Goal: Task Accomplishment & Management: Use online tool/utility

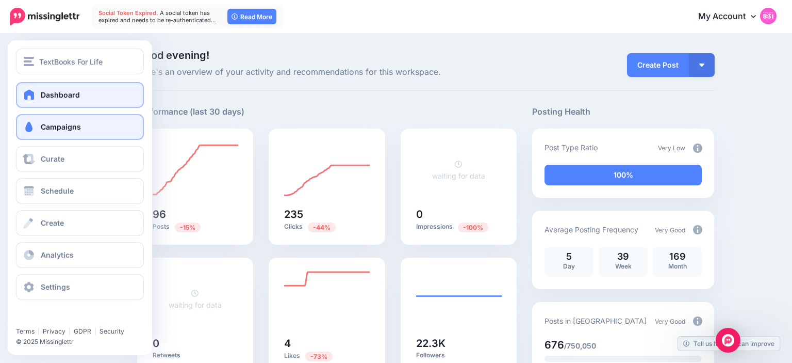
click at [69, 130] on span "Campaigns" at bounding box center [61, 126] width 40 height 9
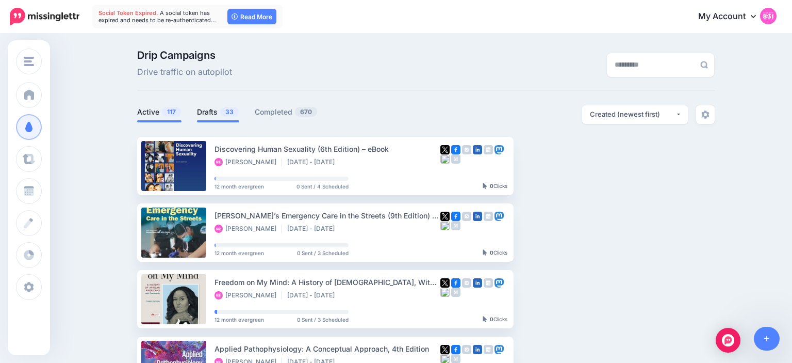
click at [223, 112] on span "33" at bounding box center [229, 112] width 19 height 10
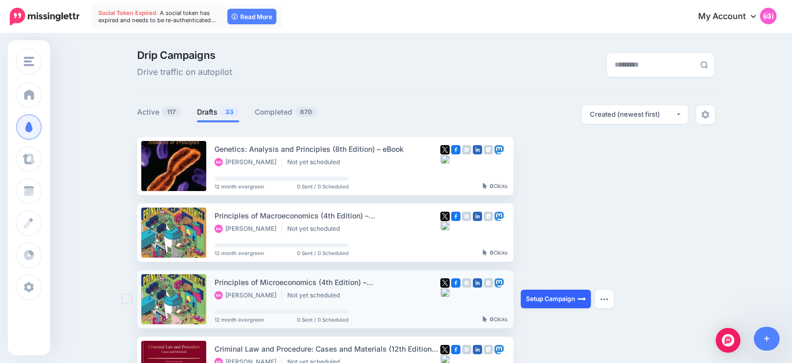
click at [545, 297] on link "Setup Campaign" at bounding box center [556, 298] width 70 height 19
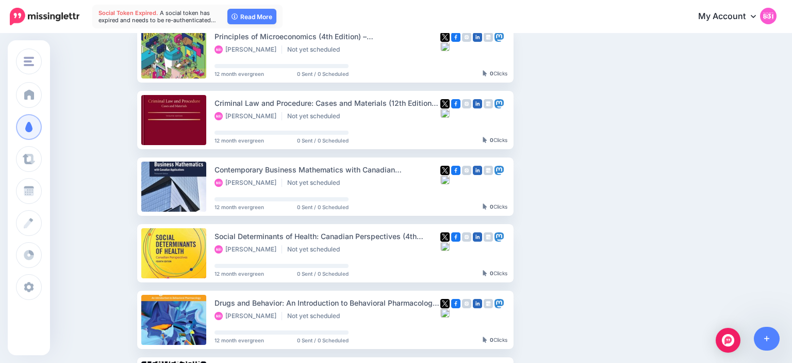
scroll to position [246, 0]
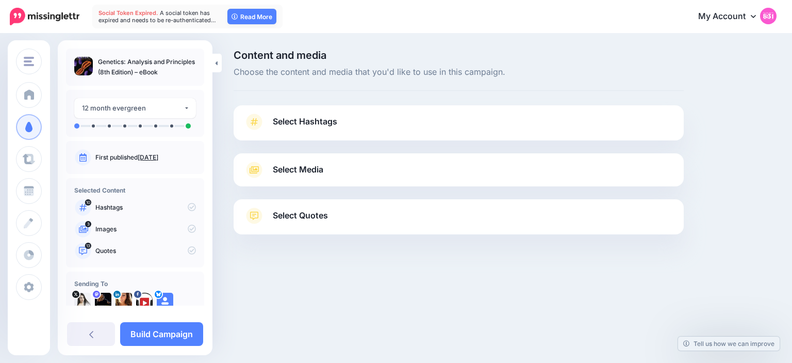
click at [390, 125] on link "Select Hashtags" at bounding box center [459, 126] width 430 height 27
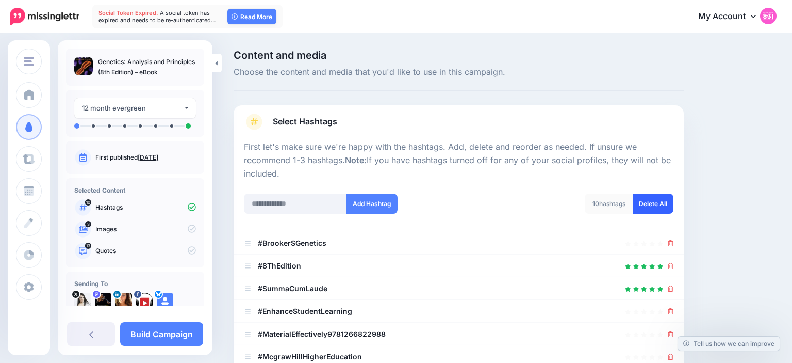
click at [661, 207] on link "Delete All" at bounding box center [653, 203] width 41 height 20
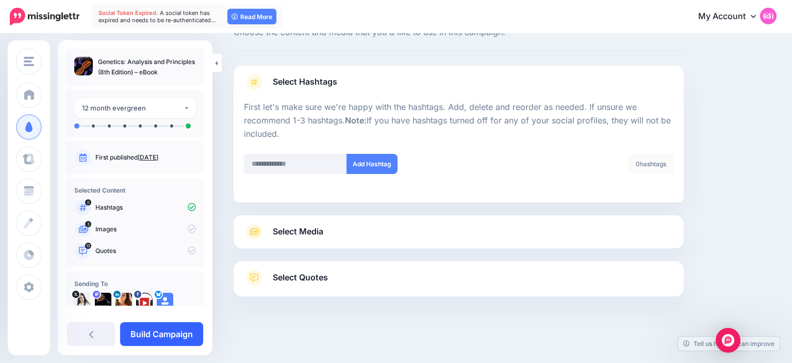
click at [175, 327] on link "Build Campaign" at bounding box center [161, 334] width 83 height 24
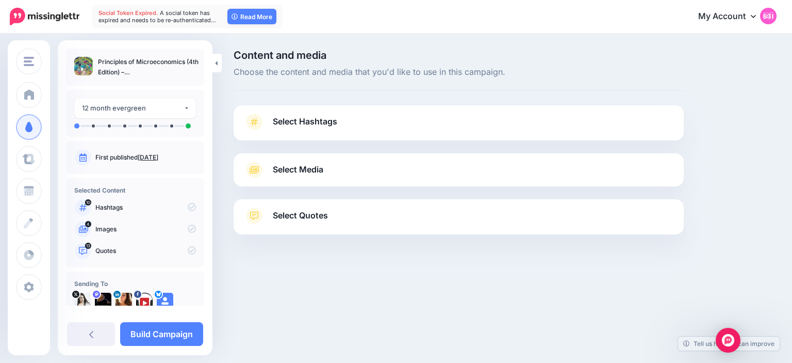
click at [325, 140] on link "Select Hashtags" at bounding box center [459, 126] width 430 height 27
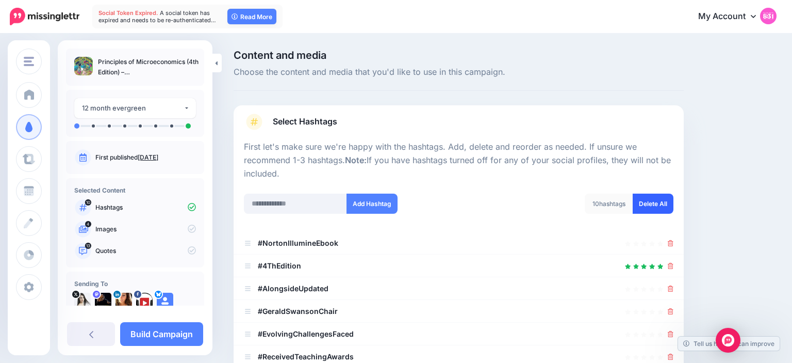
click at [660, 199] on link "Delete All" at bounding box center [653, 203] width 41 height 20
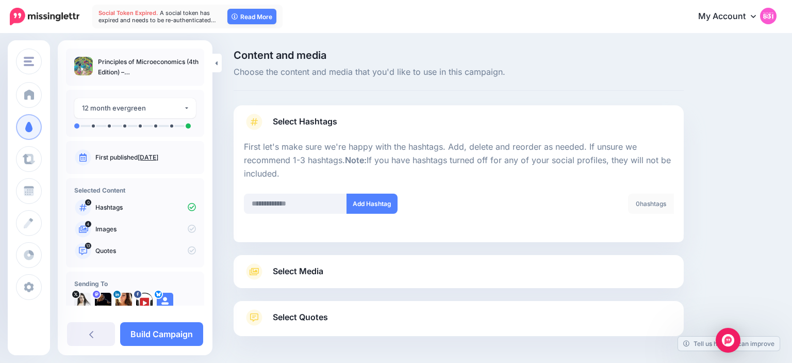
scroll to position [40, 0]
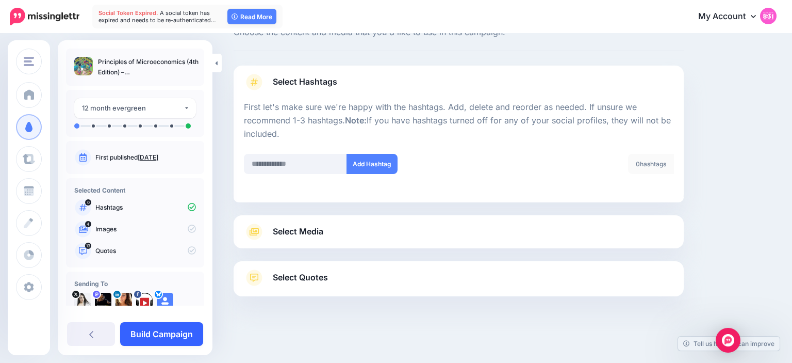
click at [185, 333] on link "Build Campaign" at bounding box center [161, 334] width 83 height 24
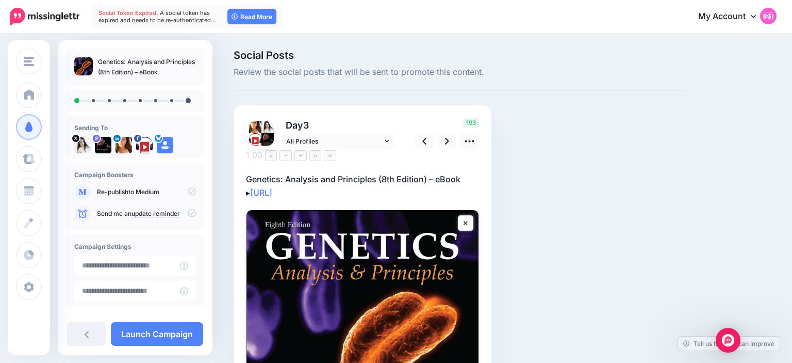
click at [390, 172] on p "Genetics: Analysis and Principles (8th Edition) – eBook ▸ https://lttr.ai/AjamB" at bounding box center [362, 185] width 233 height 27
click at [385, 172] on textarea "**********" at bounding box center [362, 185] width 233 height 27
click at [430, 172] on textarea "**********" at bounding box center [362, 185] width 233 height 27
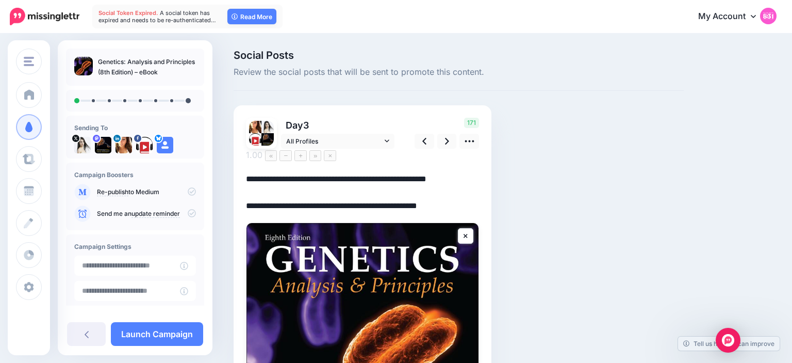
click at [611, 150] on div "Social Posts Review the social posts that will be sent to promote this content.…" at bounding box center [459, 320] width 466 height 541
click at [265, 172] on textarea "**********" at bounding box center [362, 192] width 233 height 40
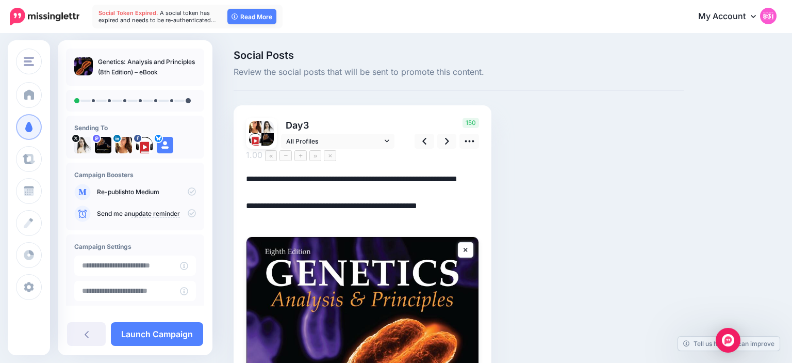
type textarea "**********"
click at [515, 159] on div "Social Posts Review the social posts that will be sent to promote this content.…" at bounding box center [459, 327] width 466 height 554
click at [448, 142] on icon at bounding box center [447, 141] width 4 height 7
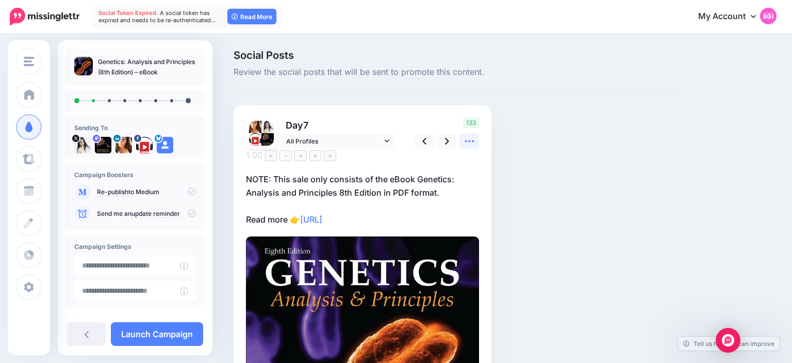
click at [469, 142] on icon at bounding box center [469, 141] width 11 height 11
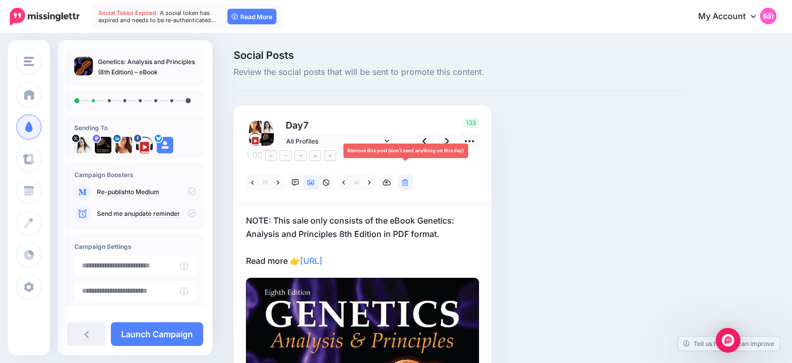
click at [407, 179] on icon at bounding box center [405, 182] width 6 height 7
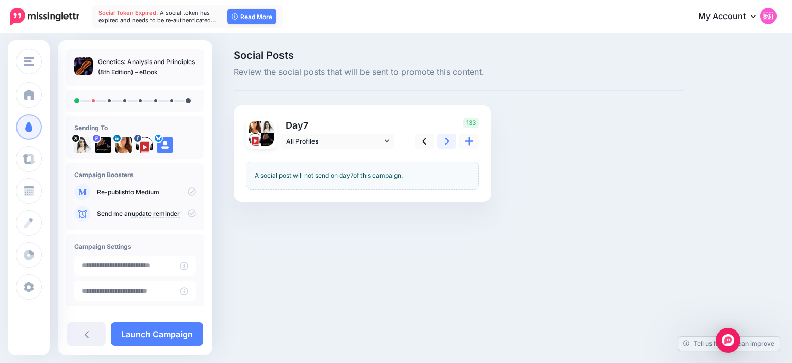
click at [442, 145] on link at bounding box center [447, 141] width 20 height 15
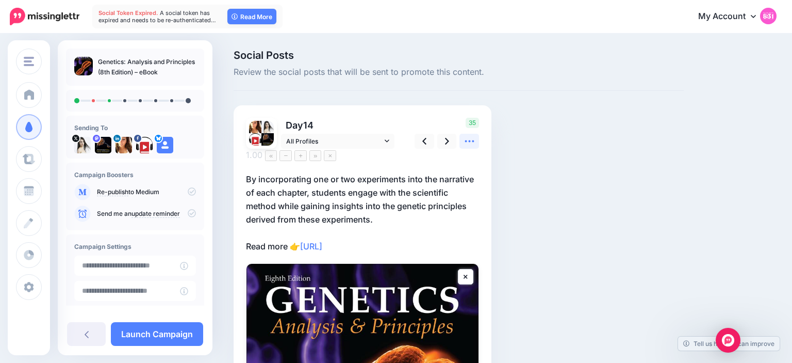
click at [473, 143] on icon at bounding box center [469, 141] width 11 height 11
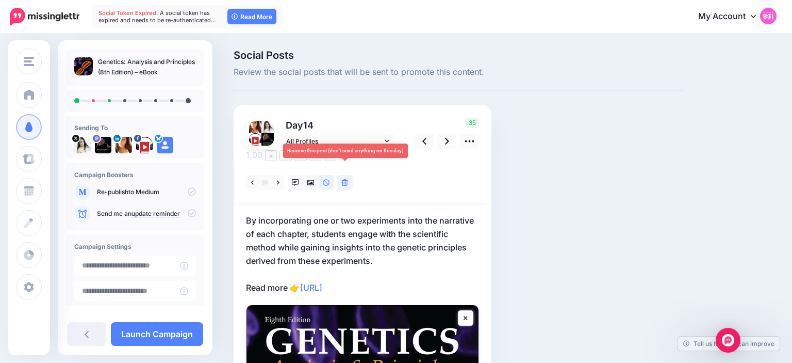
click at [343, 179] on icon at bounding box center [345, 182] width 6 height 7
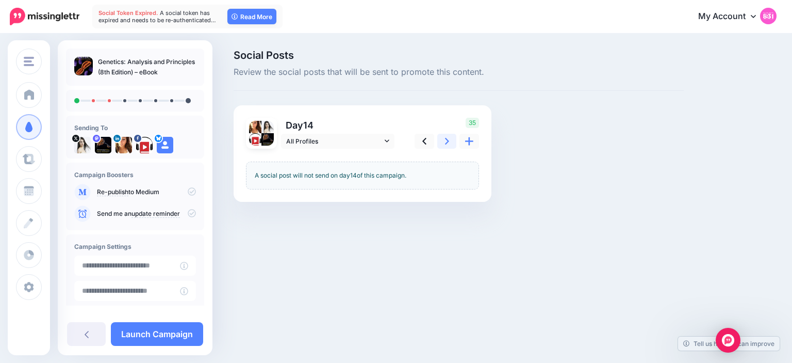
click at [448, 141] on icon at bounding box center [447, 141] width 4 height 7
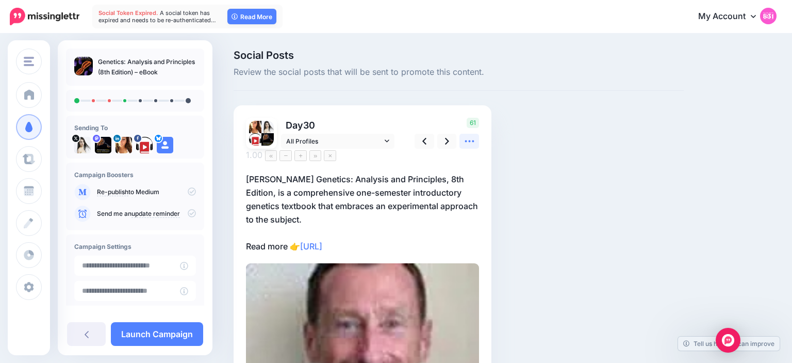
click at [476, 147] on link at bounding box center [470, 141] width 20 height 15
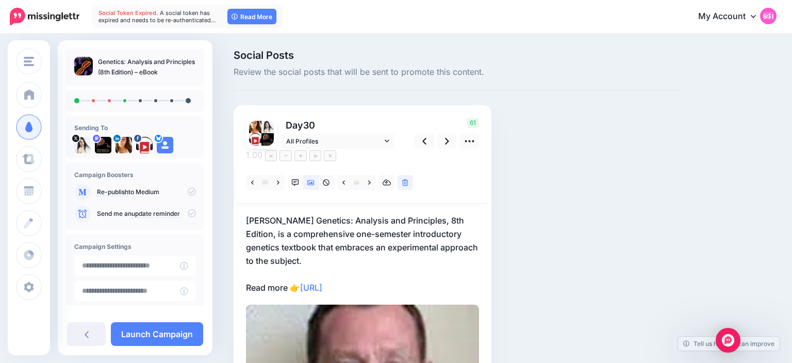
click at [516, 178] on div "Social Posts Review the social posts that will be sent to promote this content.…" at bounding box center [459, 315] width 466 height 531
click at [293, 179] on icon at bounding box center [295, 182] width 7 height 7
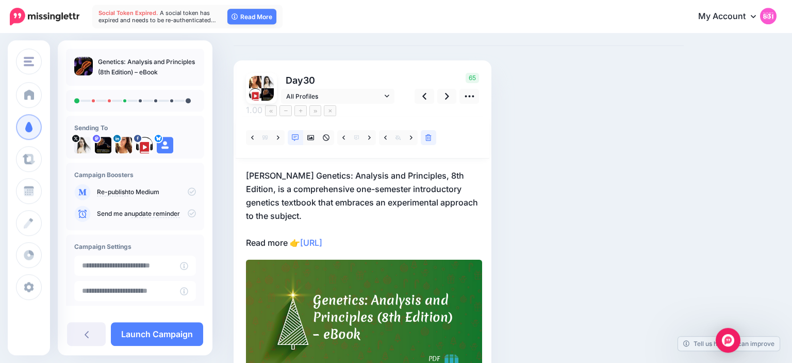
scroll to position [39, 0]
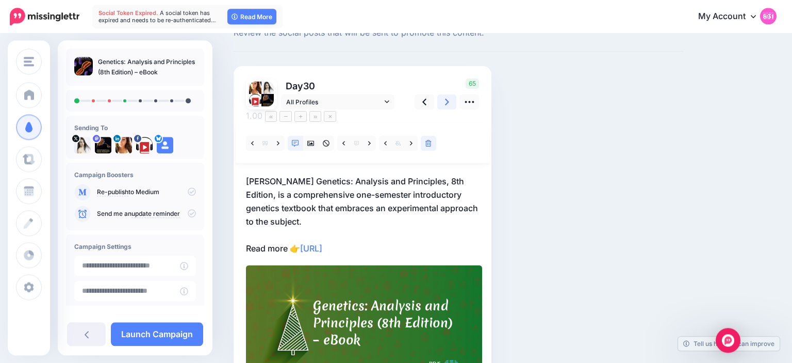
click at [447, 103] on icon at bounding box center [447, 101] width 4 height 11
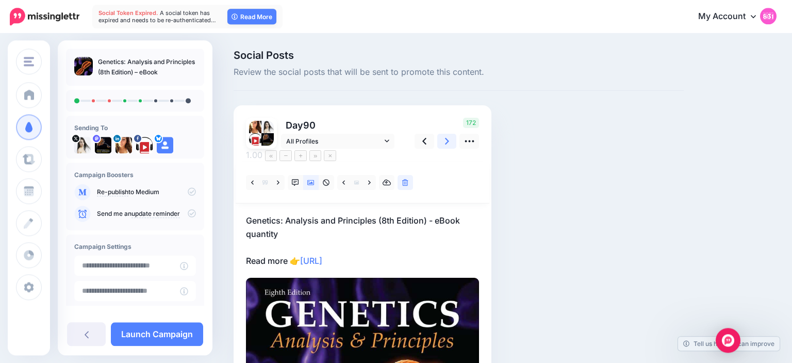
scroll to position [0, 0]
click at [407, 175] on link at bounding box center [405, 182] width 15 height 15
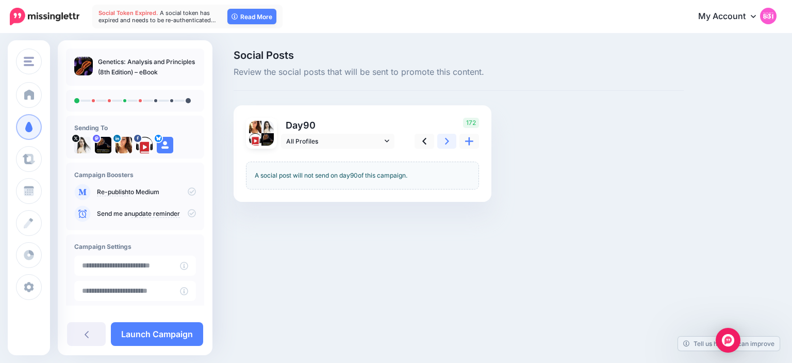
click at [449, 135] on link at bounding box center [447, 141] width 20 height 15
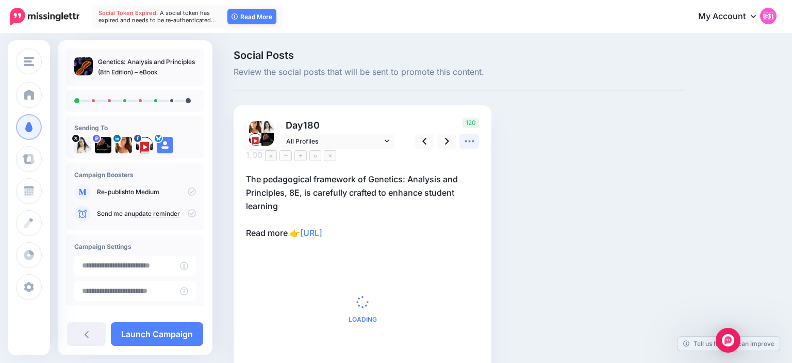
click at [476, 138] on link at bounding box center [470, 141] width 20 height 15
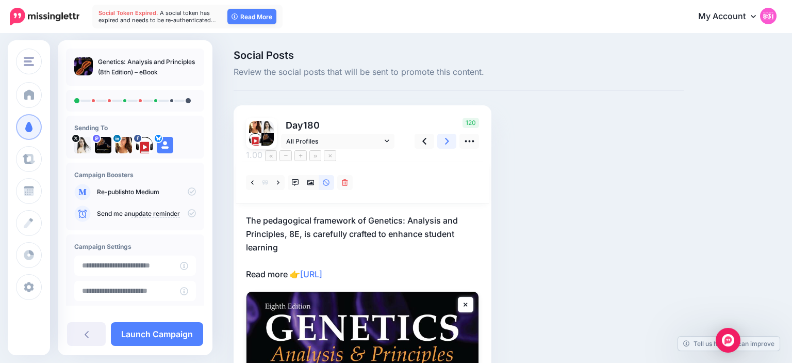
click at [445, 143] on icon at bounding box center [447, 141] width 4 height 11
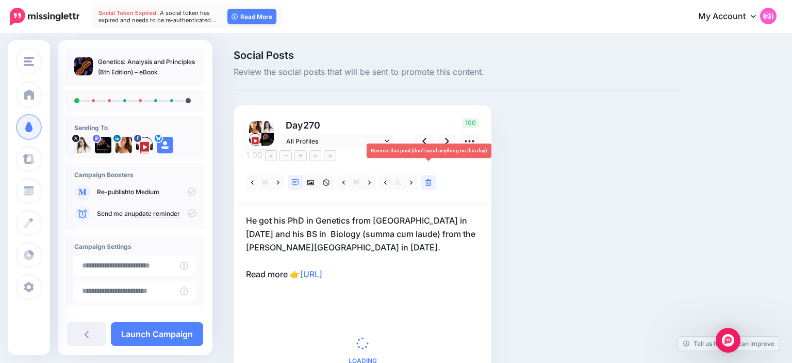
click at [430, 179] on icon at bounding box center [429, 182] width 6 height 7
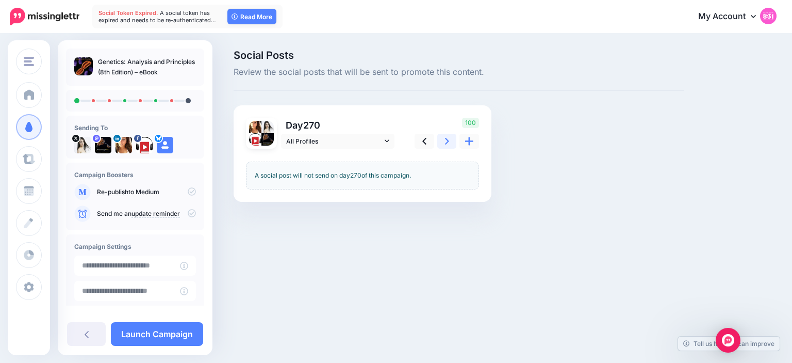
click at [446, 140] on icon at bounding box center [447, 141] width 4 height 11
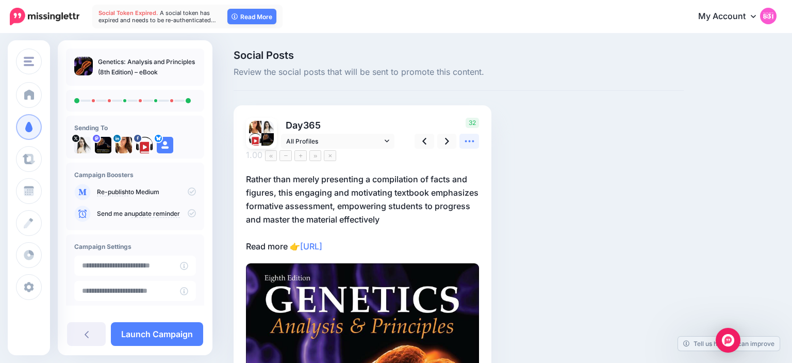
click at [471, 143] on icon at bounding box center [469, 141] width 11 height 11
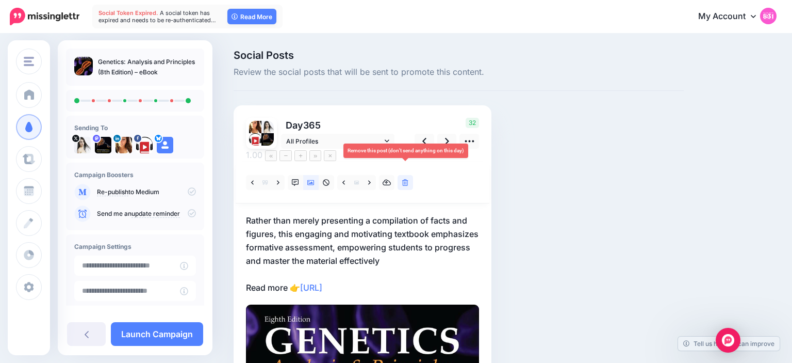
click at [409, 175] on link at bounding box center [405, 182] width 15 height 15
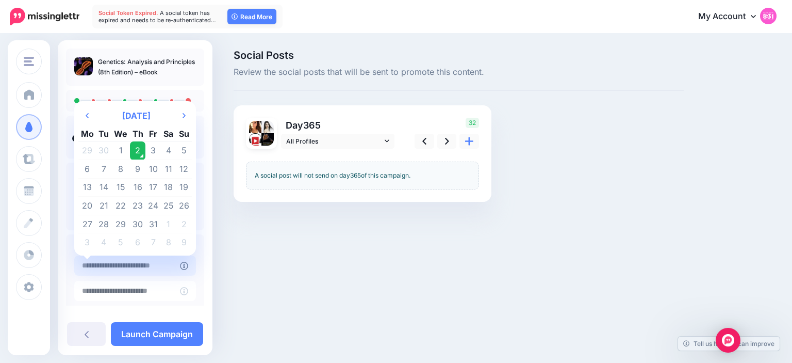
type input "**********"
click at [137, 264] on input "**********" at bounding box center [127, 265] width 106 height 20
click at [139, 155] on td "2" at bounding box center [138, 150] width 16 height 19
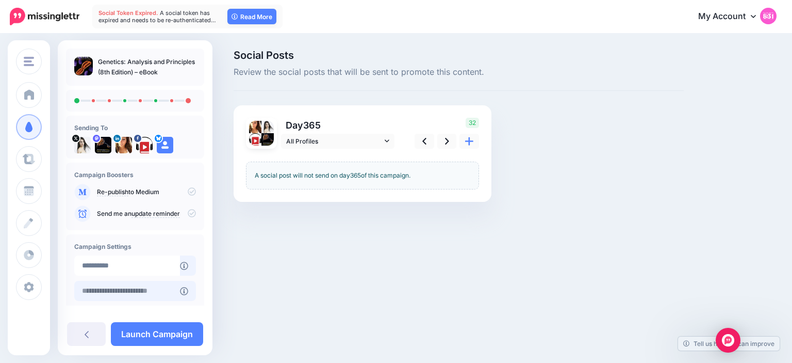
scroll to position [78, 0]
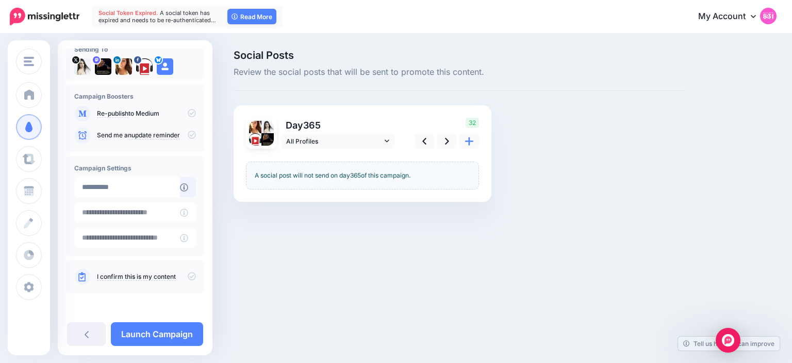
click at [192, 275] on icon at bounding box center [192, 276] width 8 height 8
click at [176, 329] on link "Launch Campaign" at bounding box center [157, 334] width 92 height 24
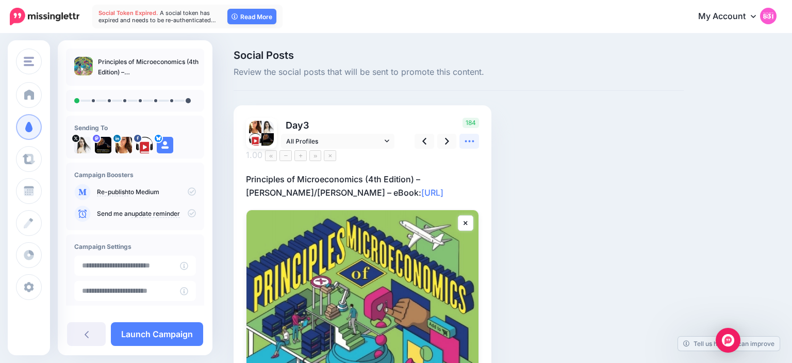
click at [473, 139] on icon at bounding box center [469, 141] width 11 height 11
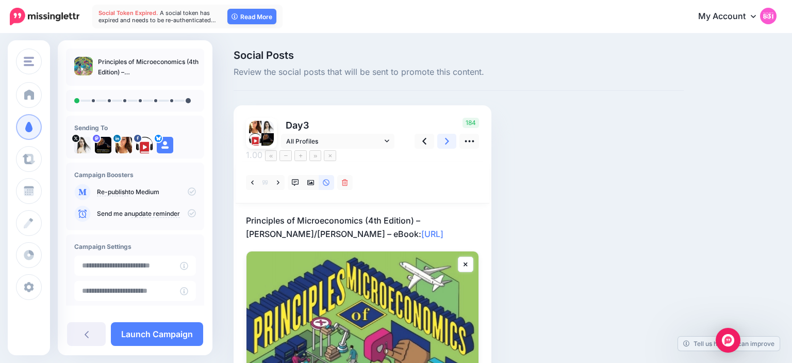
click at [445, 143] on link at bounding box center [447, 141] width 20 height 15
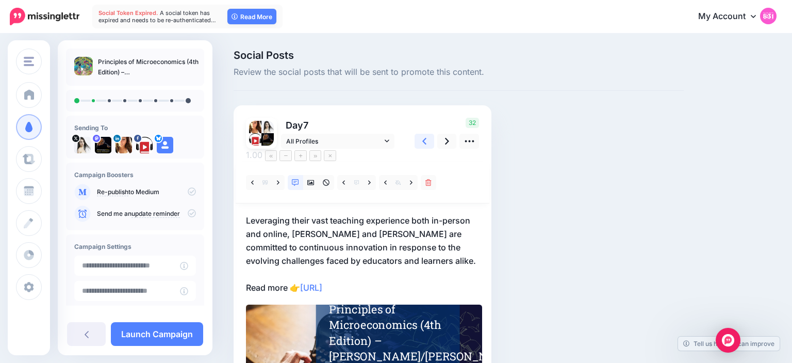
click at [419, 144] on link at bounding box center [425, 141] width 20 height 15
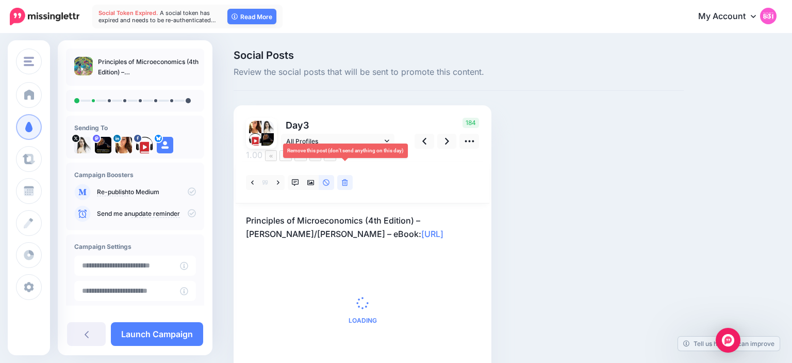
click at [341, 175] on link at bounding box center [344, 182] width 15 height 15
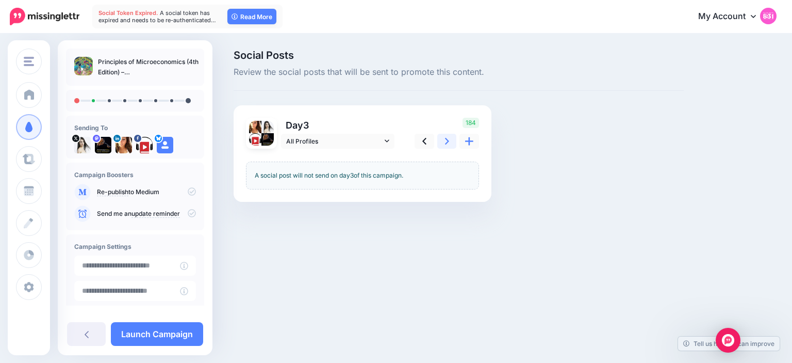
click at [445, 137] on link at bounding box center [447, 141] width 20 height 15
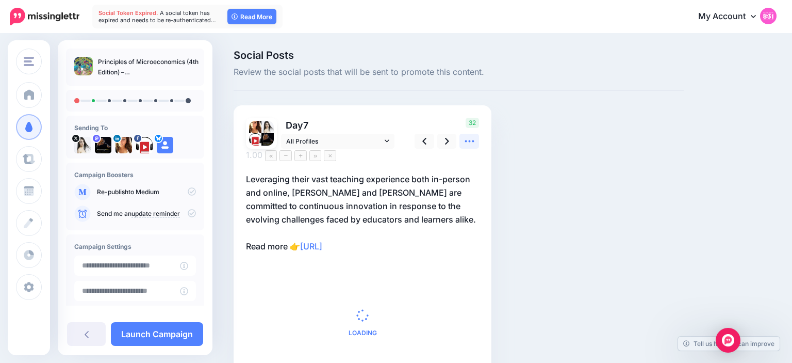
click at [472, 140] on icon at bounding box center [469, 141] width 11 height 11
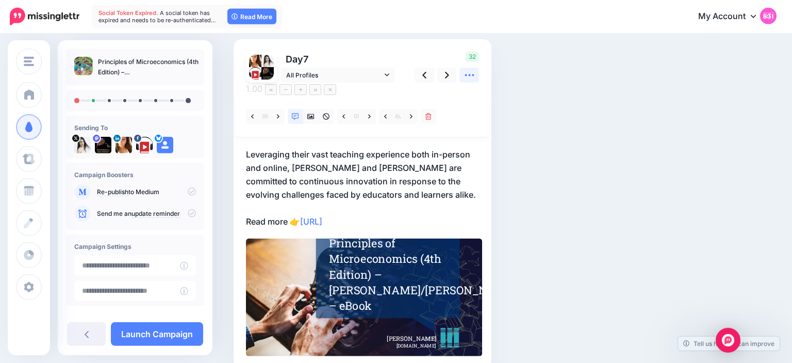
scroll to position [68, 0]
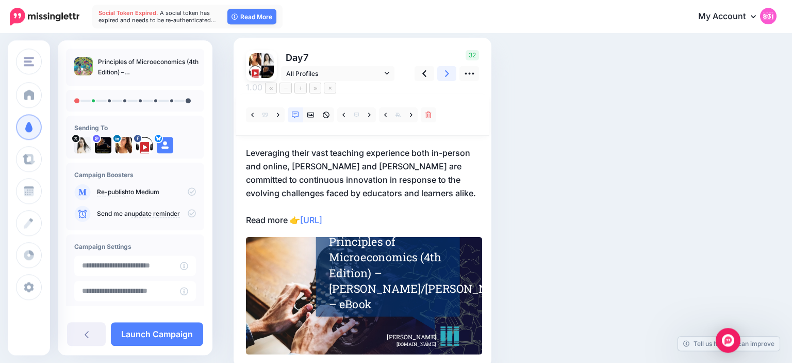
click at [449, 74] on icon at bounding box center [447, 73] width 4 height 11
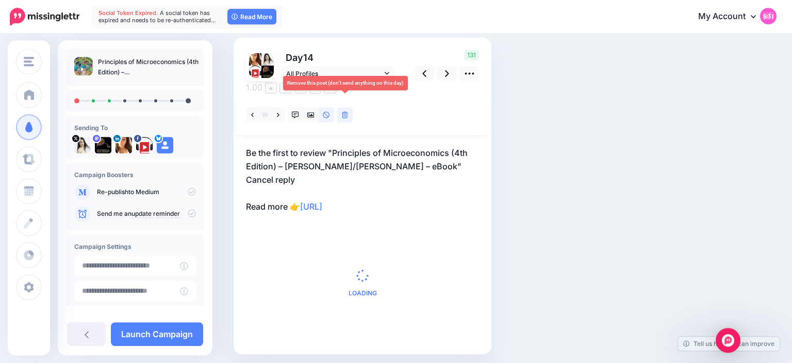
click at [346, 111] on icon at bounding box center [345, 114] width 6 height 7
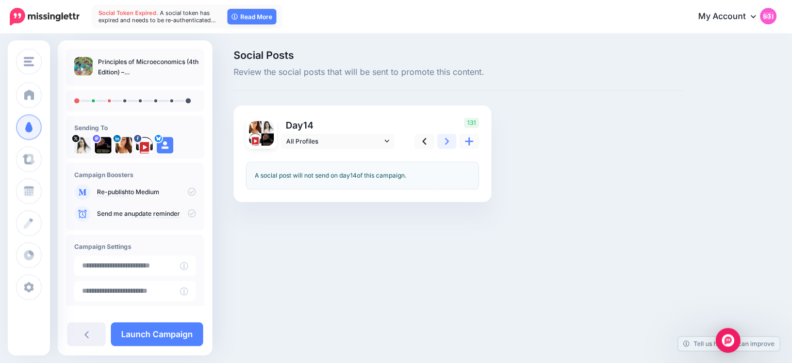
scroll to position [0, 0]
click at [449, 72] on span "Review the social posts that will be sent to promote this content." at bounding box center [459, 72] width 450 height 13
click at [444, 135] on link at bounding box center [447, 141] width 20 height 15
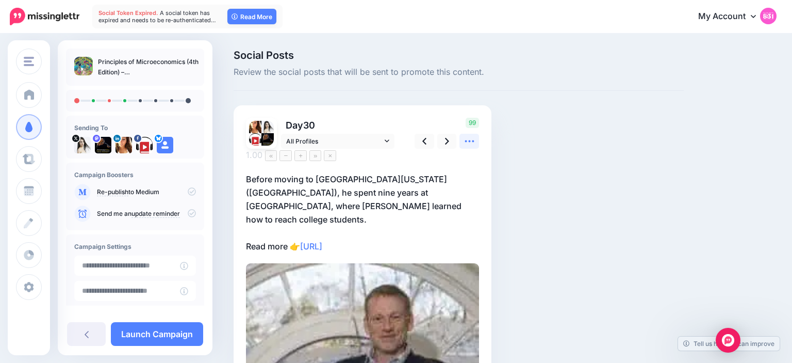
click at [469, 142] on icon at bounding box center [469, 141] width 11 height 11
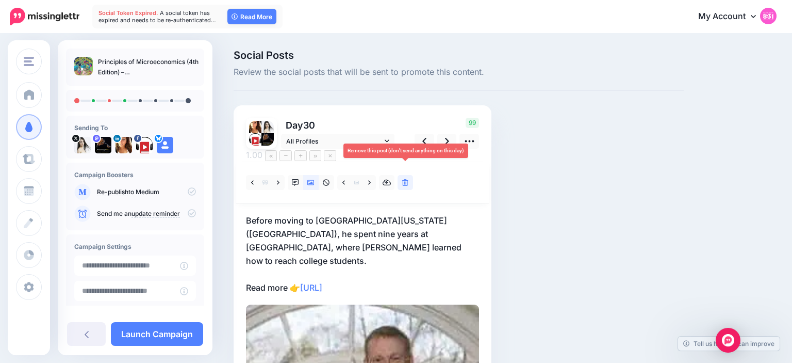
click at [405, 179] on icon at bounding box center [405, 182] width 6 height 7
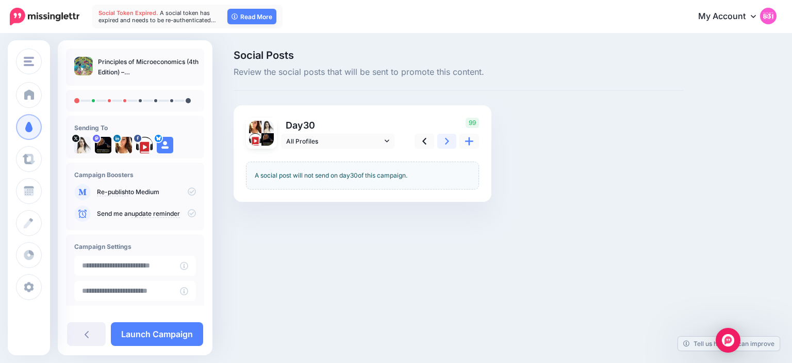
click at [444, 143] on link at bounding box center [447, 141] width 20 height 15
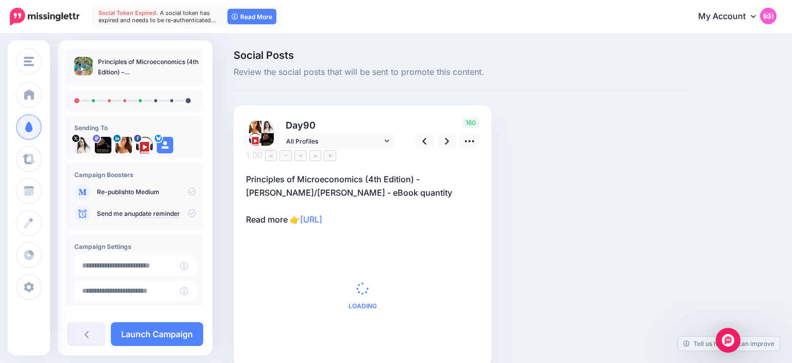
click at [337, 183] on p "Principles of Microeconomics (4th Edition) - Mateer/Coppock - eBook quantity Re…" at bounding box center [362, 199] width 233 height 54
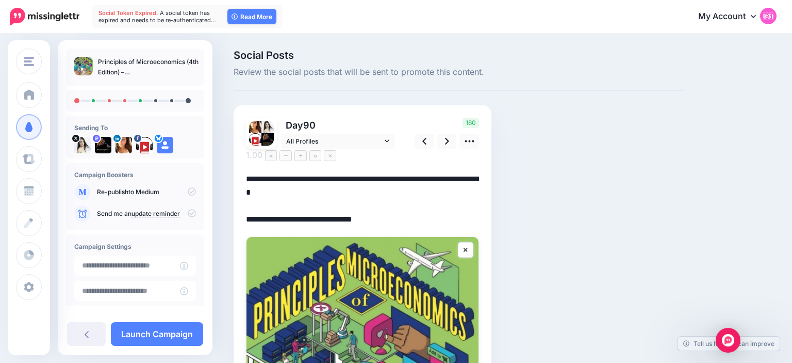
click at [284, 176] on textarea "**********" at bounding box center [362, 199] width 233 height 54
click at [342, 178] on textarea "**********" at bounding box center [362, 199] width 233 height 54
click at [276, 204] on textarea "**********" at bounding box center [362, 199] width 233 height 54
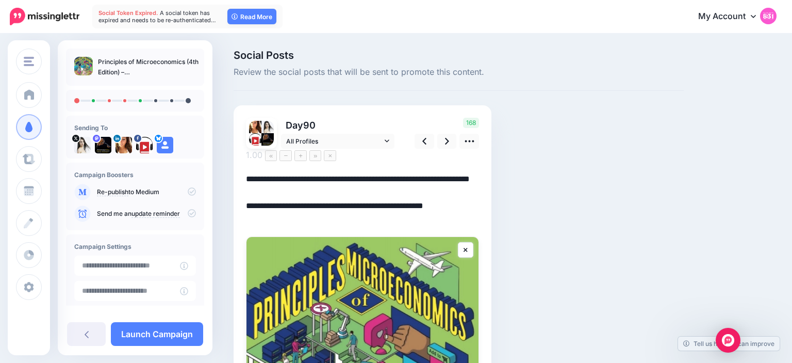
type textarea "**********"
click at [527, 144] on div "Social Posts Review the social posts that will be sent to promote this content.…" at bounding box center [459, 330] width 466 height 560
click at [453, 140] on link at bounding box center [447, 141] width 20 height 15
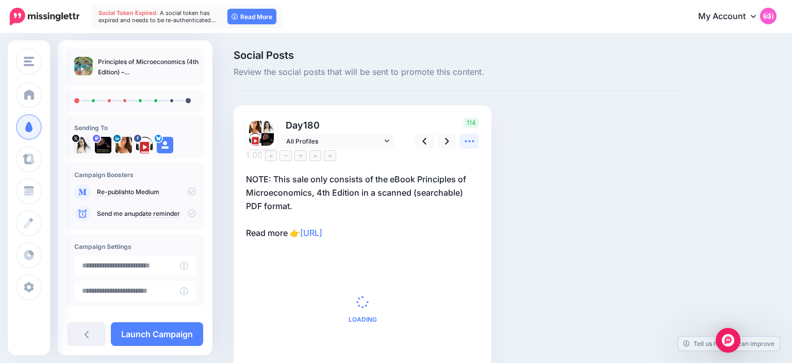
click at [467, 141] on icon at bounding box center [469, 141] width 9 height 2
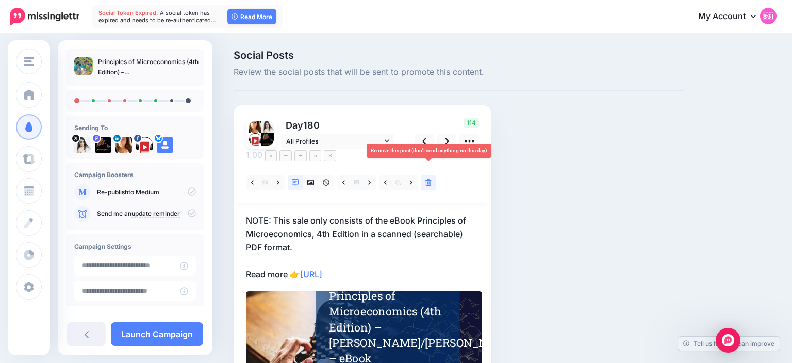
click at [435, 175] on link at bounding box center [428, 182] width 15 height 15
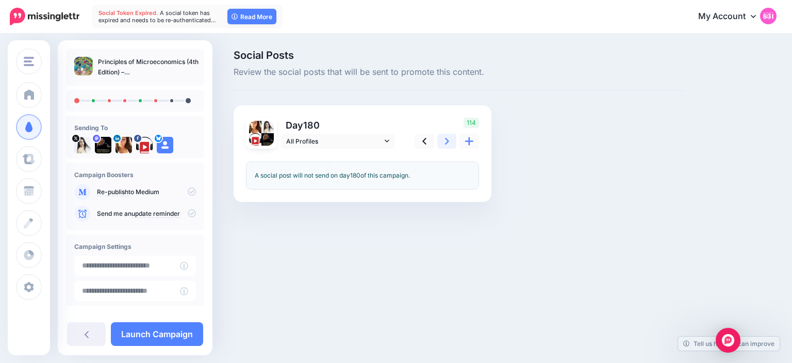
click at [443, 142] on link at bounding box center [447, 141] width 20 height 15
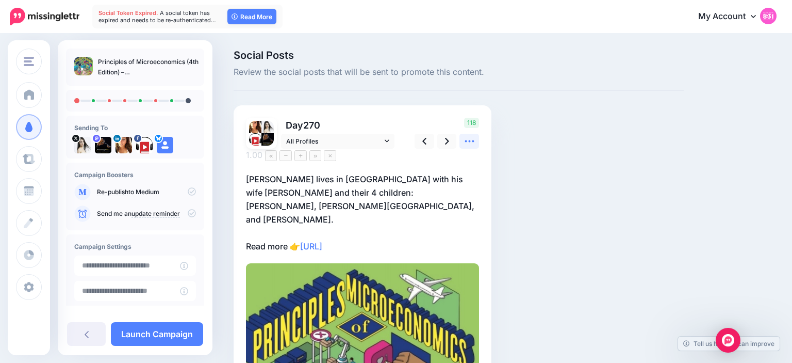
click at [469, 143] on icon at bounding box center [469, 141] width 11 height 11
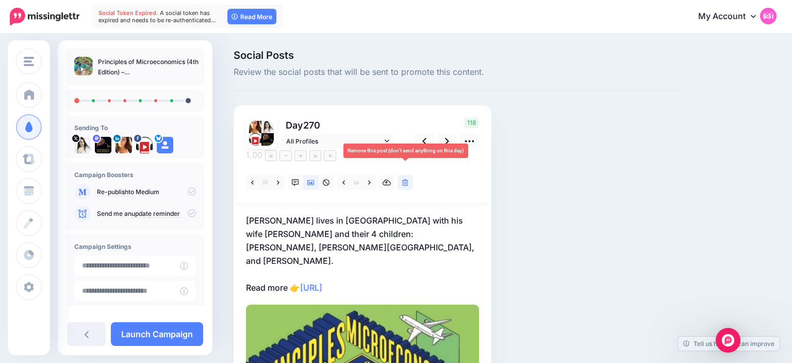
click at [409, 175] on link at bounding box center [405, 182] width 15 height 15
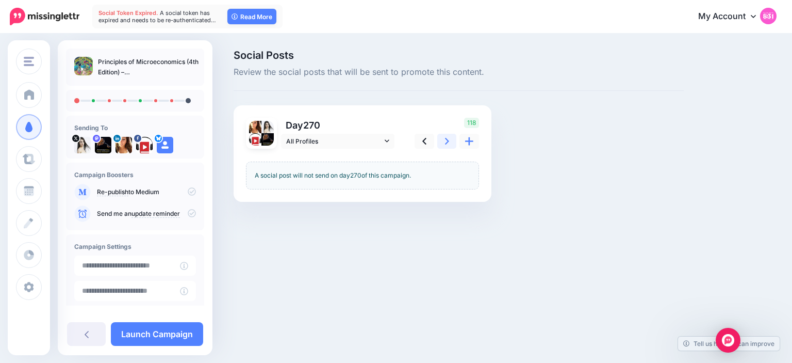
click at [451, 136] on link at bounding box center [447, 141] width 20 height 15
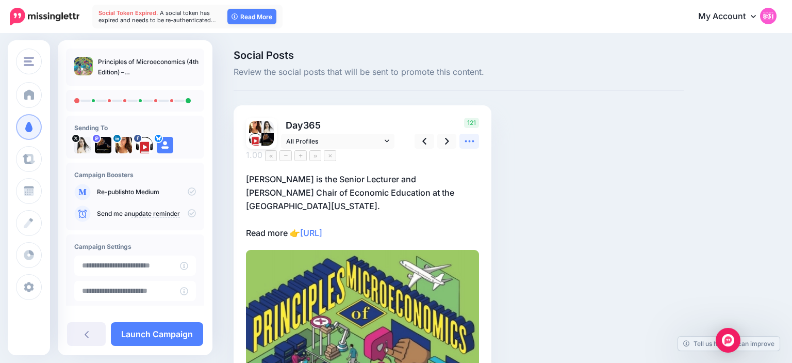
click at [470, 141] on icon at bounding box center [469, 141] width 9 height 2
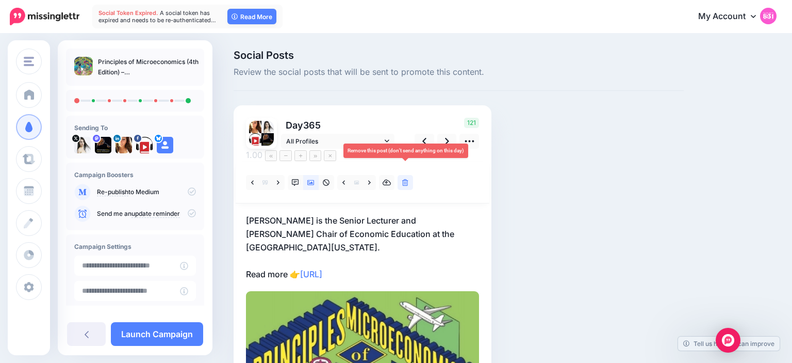
click at [401, 175] on link at bounding box center [405, 182] width 15 height 15
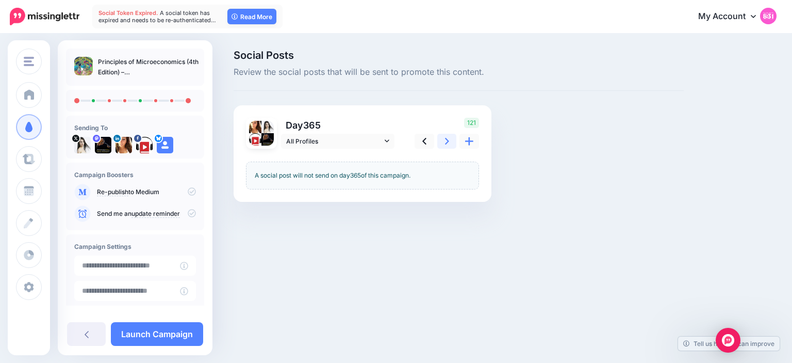
click at [448, 142] on icon at bounding box center [447, 141] width 4 height 7
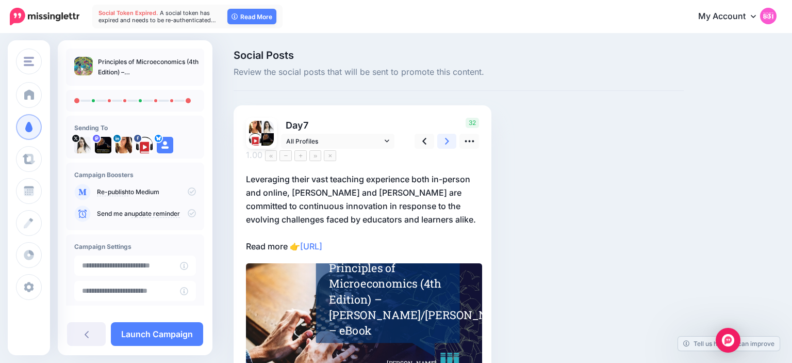
click at [448, 142] on icon at bounding box center [447, 141] width 4 height 7
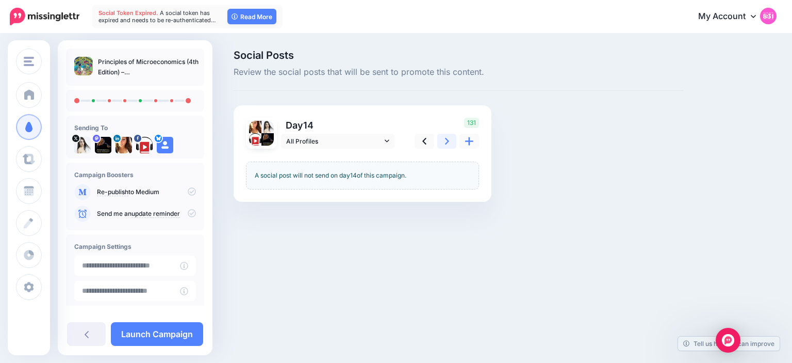
click at [448, 142] on icon at bounding box center [447, 141] width 4 height 7
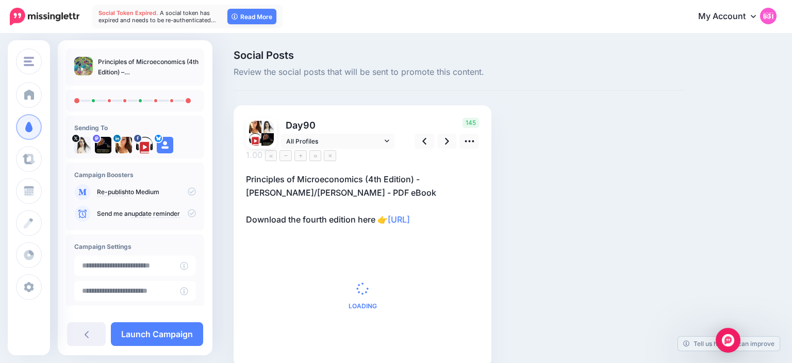
click at [523, 149] on div "Social Posts Review the social posts that will be sent to promote this content.…" at bounding box center [459, 224] width 466 height 348
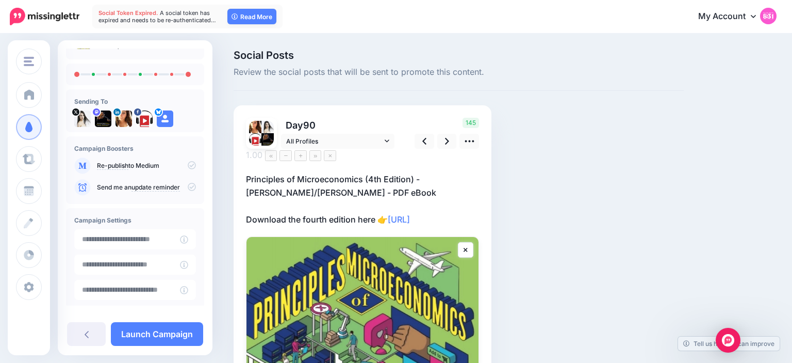
scroll to position [29, 0]
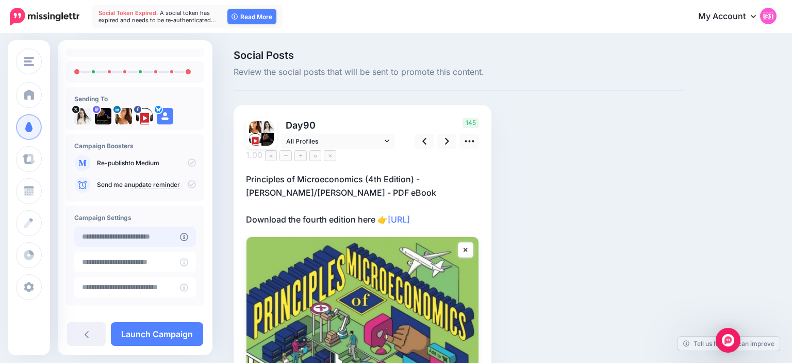
type input "**********"
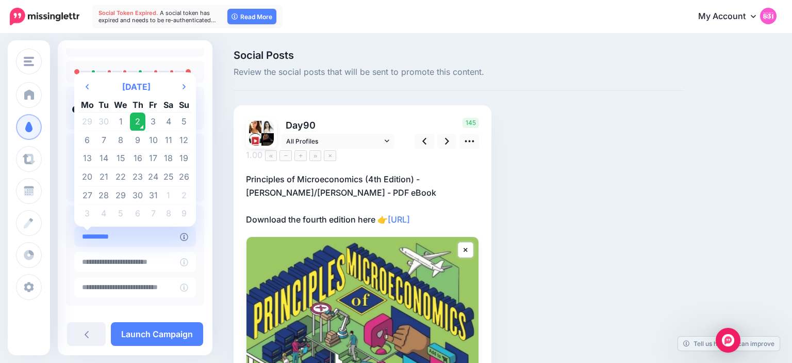
click at [140, 236] on input "**********" at bounding box center [127, 236] width 106 height 20
click at [141, 124] on td "2" at bounding box center [138, 121] width 16 height 19
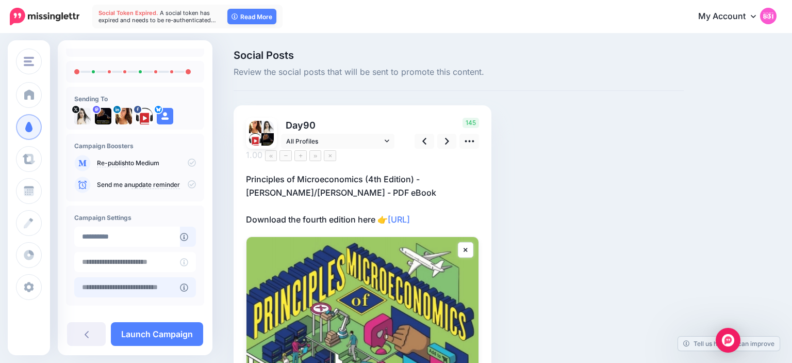
scroll to position [78, 0]
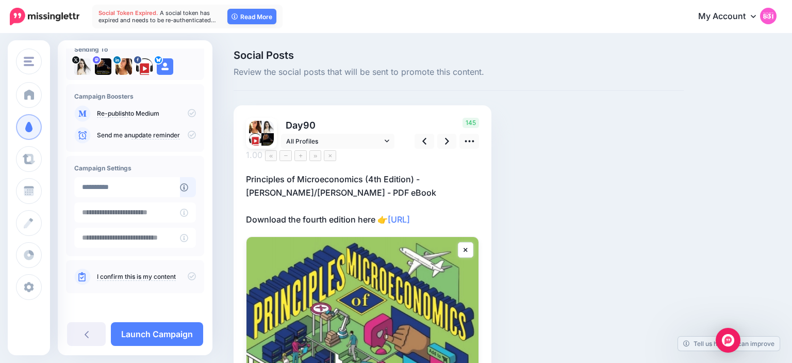
click at [189, 274] on icon at bounding box center [192, 276] width 8 height 8
click at [170, 332] on link "Launch Campaign" at bounding box center [157, 334] width 92 height 24
